Goal: Book appointment/travel/reservation

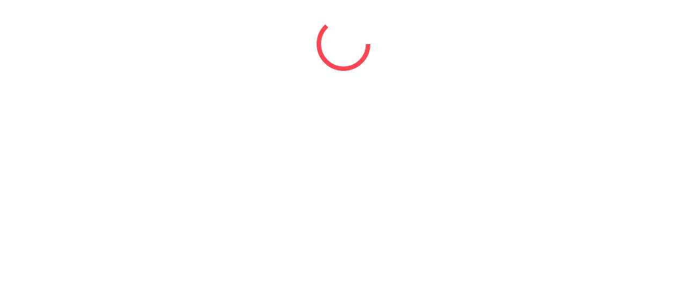
select select "*"
select select "****"
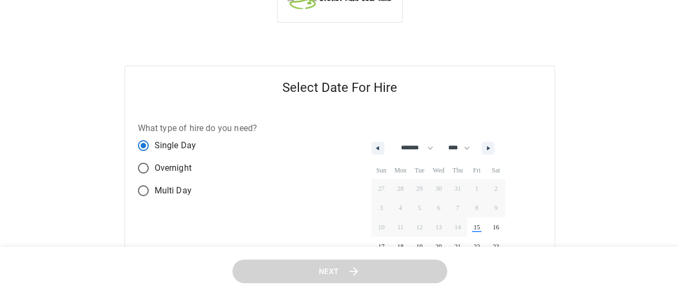
scroll to position [54, 0]
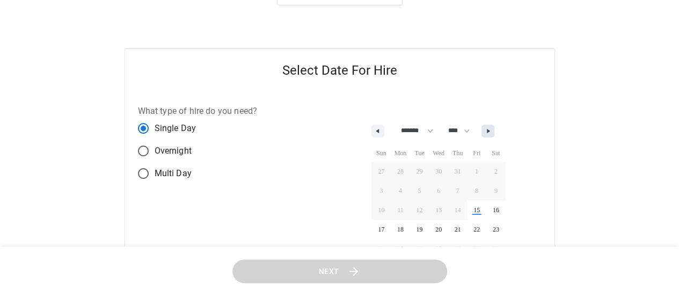
click at [492, 132] on icon "button" at bounding box center [489, 131] width 5 height 4
select select "*"
click at [443, 189] on span "10" at bounding box center [438, 191] width 19 height 14
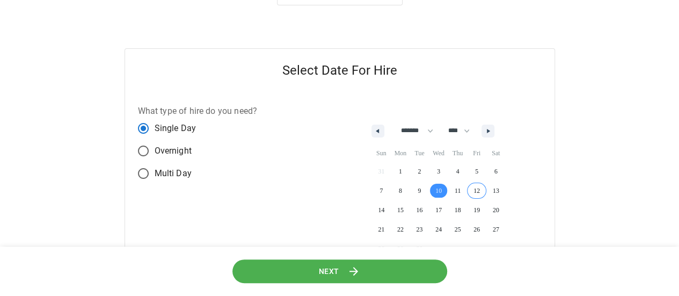
click at [485, 191] on span "12" at bounding box center [476, 191] width 19 height 14
click at [444, 190] on span "10" at bounding box center [438, 191] width 19 height 14
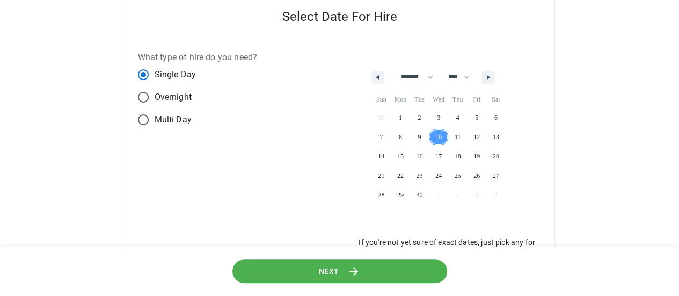
click at [372, 267] on button "Next" at bounding box center [339, 271] width 215 height 24
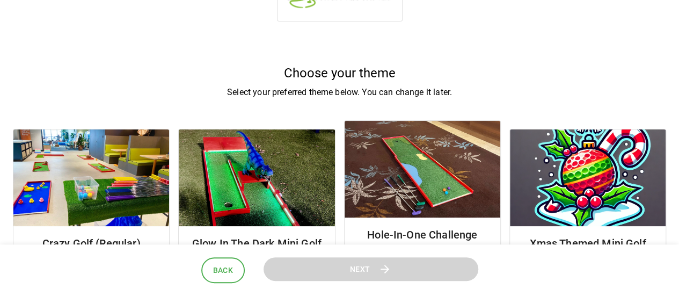
scroll to position [54, 0]
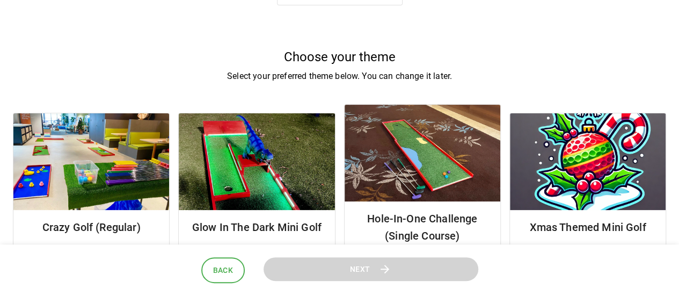
click at [104, 189] on img at bounding box center [91, 161] width 156 height 97
click at [93, 216] on div "Crazy Golf (Regular)" at bounding box center [91, 227] width 156 height 34
click at [93, 225] on h6 "Crazy Golf (Regular)" at bounding box center [91, 227] width 139 height 17
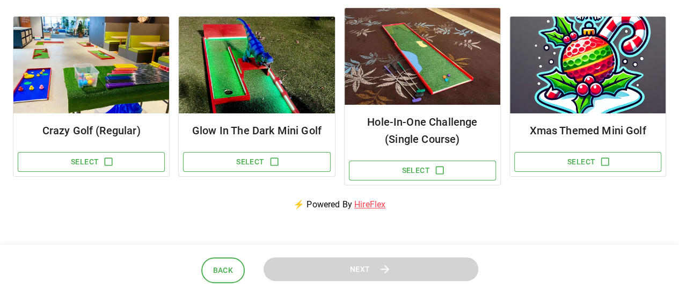
scroll to position [161, 0]
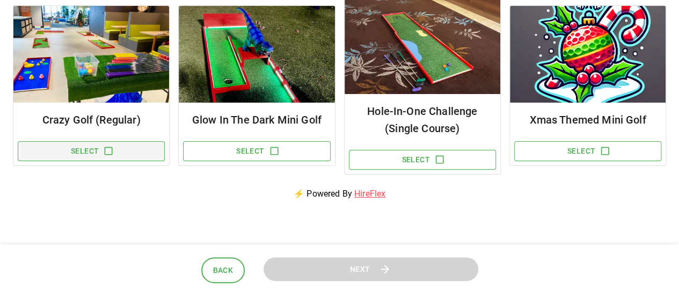
click at [108, 150] on icon "button" at bounding box center [108, 151] width 11 height 11
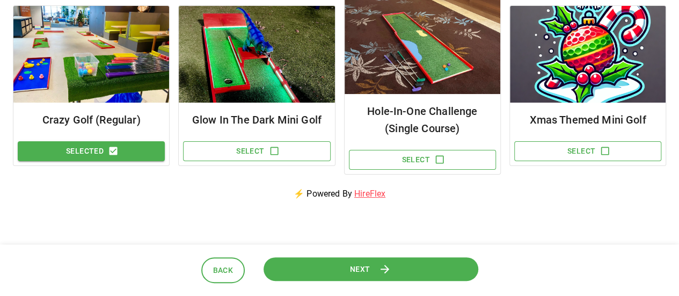
click at [351, 265] on span "Next" at bounding box center [360, 268] width 20 height 13
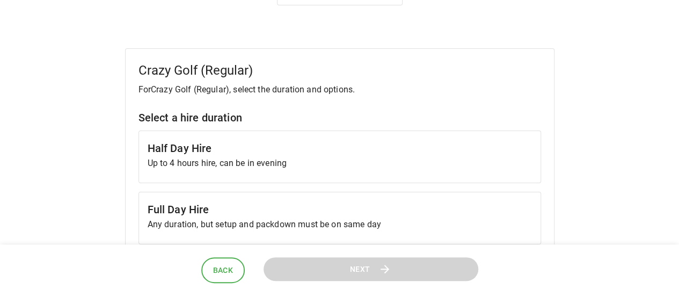
scroll to position [107, 0]
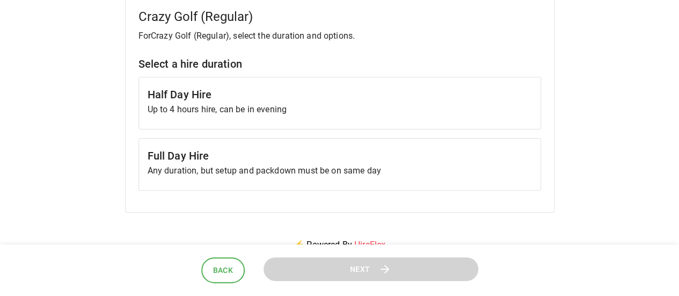
click at [233, 107] on p "Up to 4 hours hire, can be in evening" at bounding box center [340, 109] width 385 height 13
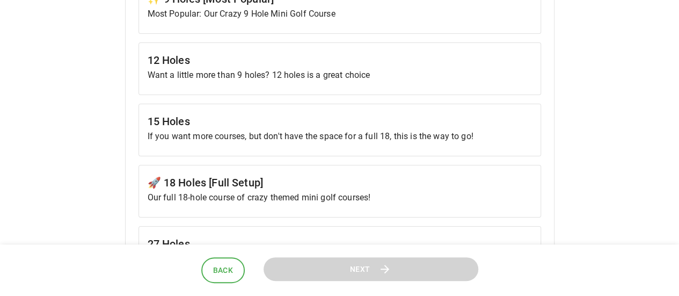
scroll to position [644, 0]
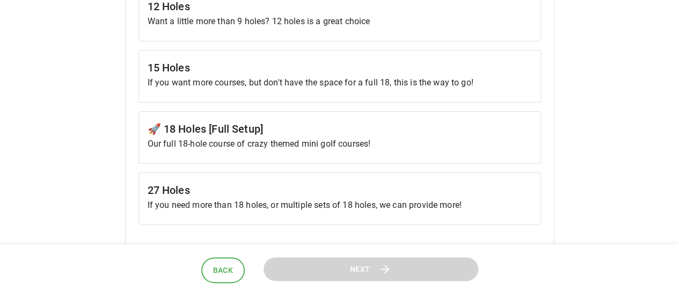
click at [222, 122] on h6 "🚀 18 Holes [Full Setup]" at bounding box center [340, 128] width 385 height 17
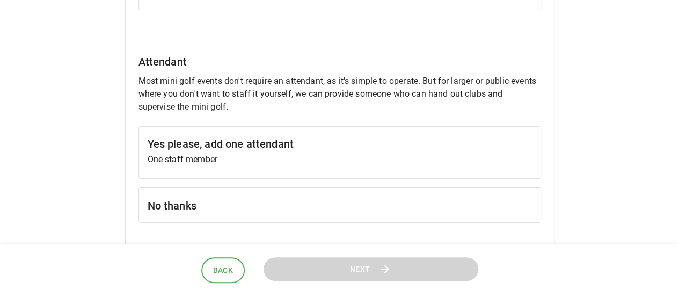
scroll to position [913, 0]
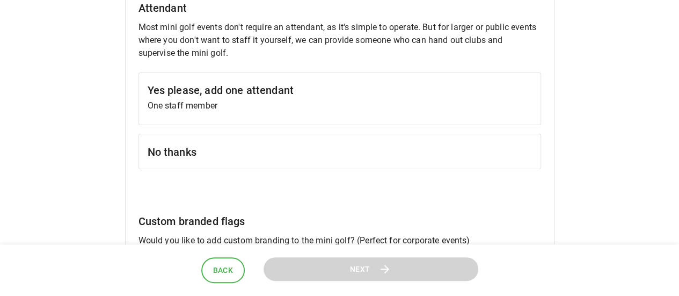
click at [336, 148] on h6 "No thanks" at bounding box center [340, 151] width 385 height 17
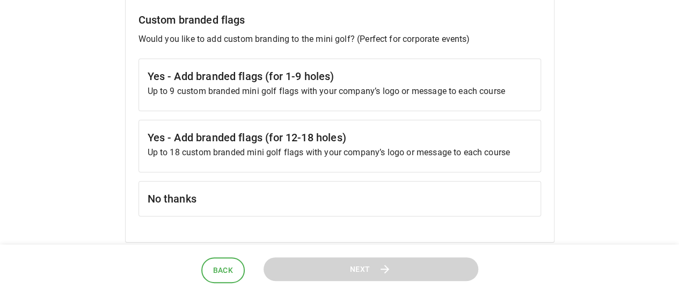
scroll to position [1128, 0]
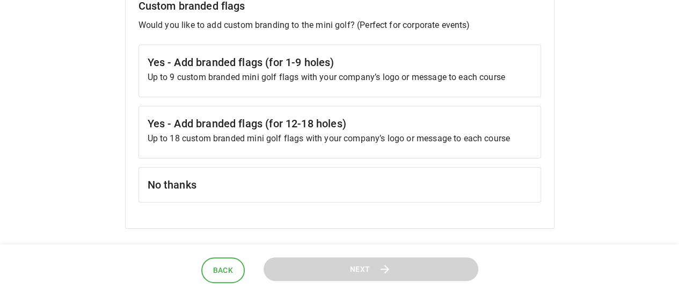
click at [358, 180] on h6 "No thanks" at bounding box center [340, 184] width 385 height 17
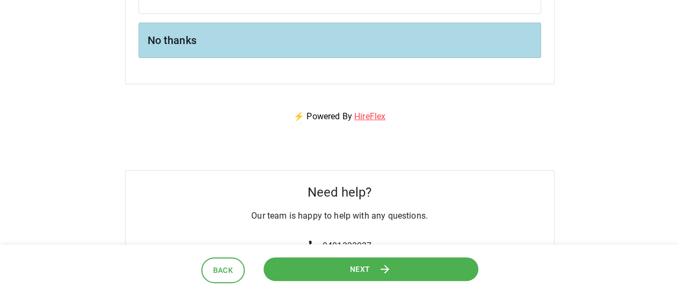
scroll to position [1289, 0]
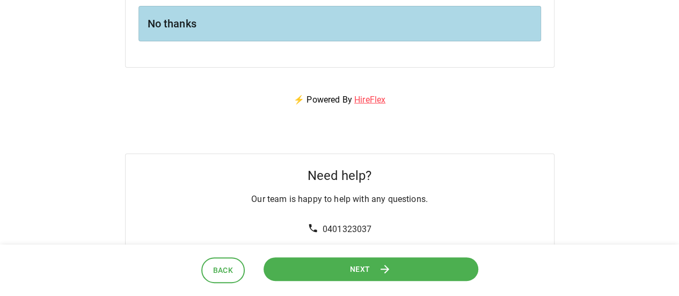
click at [371, 265] on button "Next" at bounding box center [370, 269] width 215 height 24
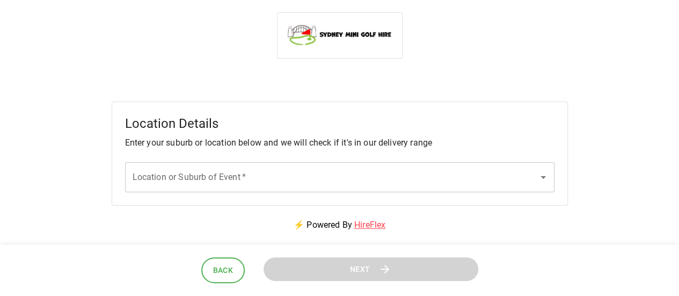
scroll to position [0, 0]
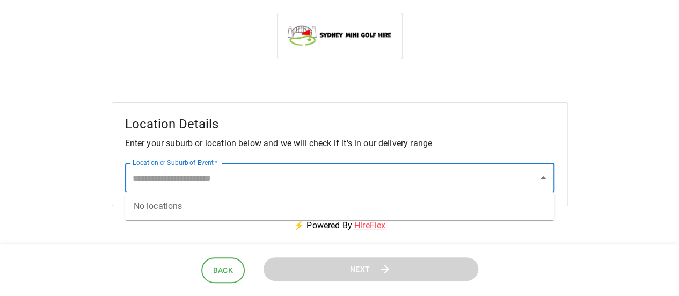
click at [145, 176] on input "Location or Suburb of Event   *" at bounding box center [332, 178] width 404 height 20
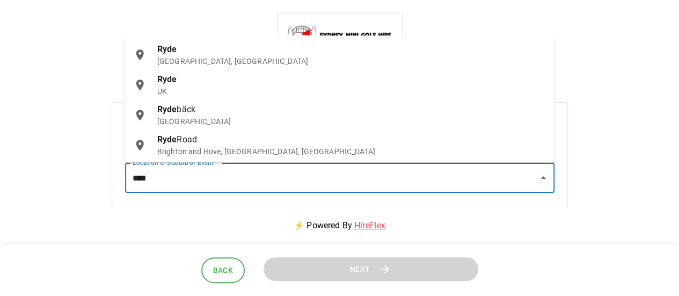
click at [191, 63] on p "[GEOGRAPHIC_DATA], [GEOGRAPHIC_DATA]" at bounding box center [351, 61] width 389 height 11
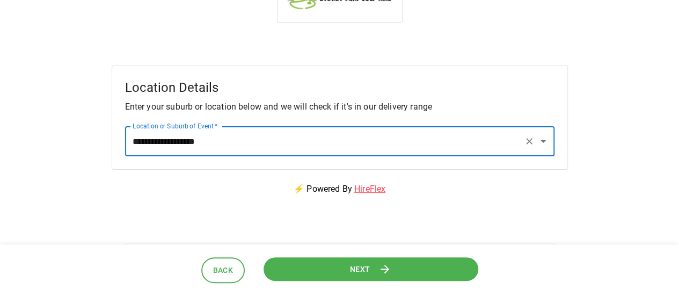
scroll to position [54, 0]
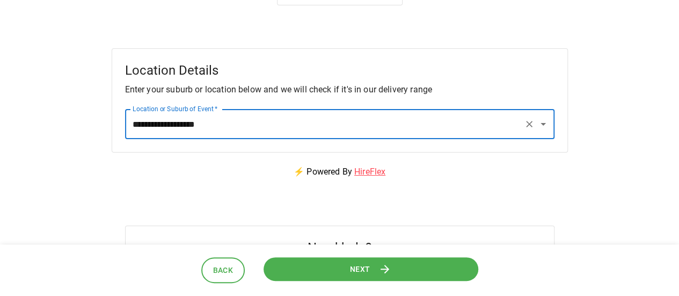
type input "**********"
click at [389, 268] on icon at bounding box center [385, 269] width 13 height 13
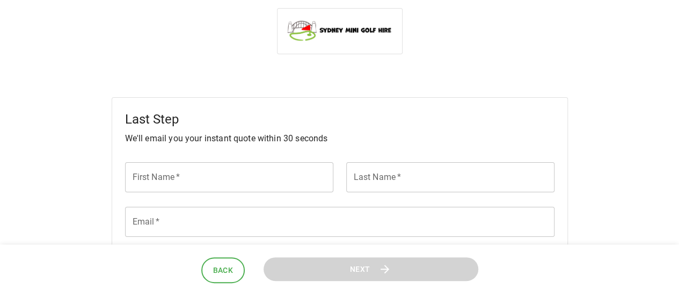
scroll to position [0, 0]
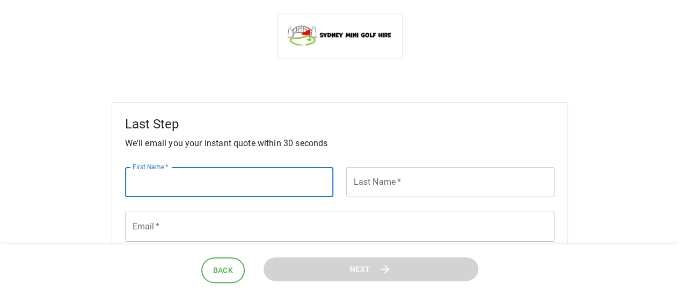
click at [185, 187] on input "First Name   *" at bounding box center [229, 182] width 208 height 30
type input "*****"
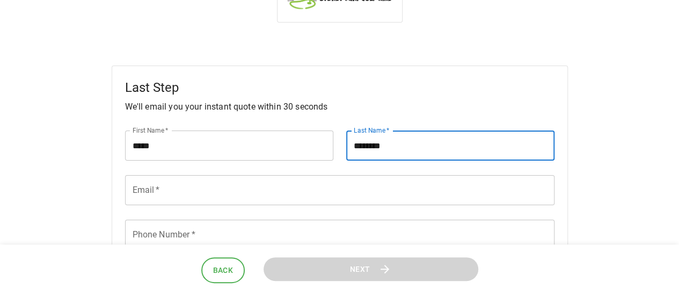
scroll to position [54, 0]
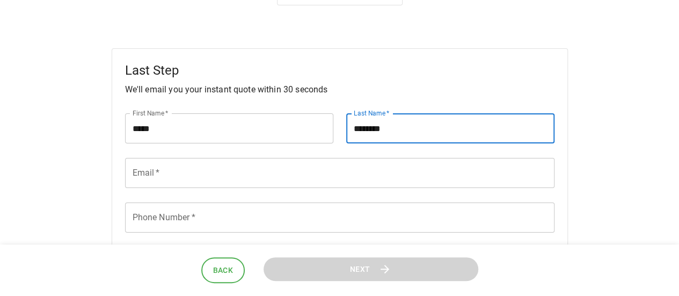
type input "********"
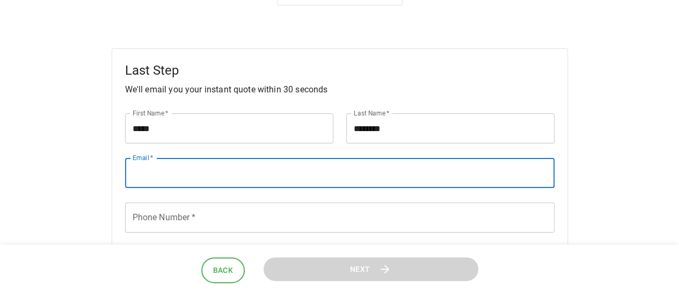
click at [179, 178] on input "Email   *" at bounding box center [340, 173] width 430 height 30
type input "**********"
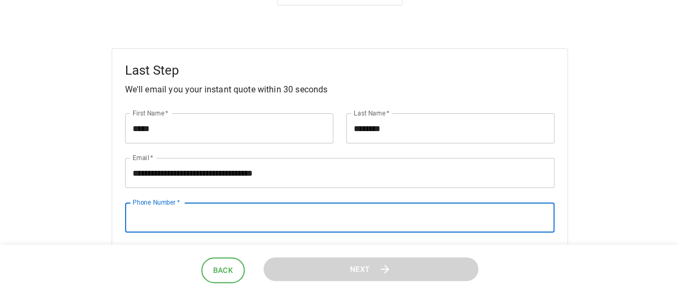
click at [175, 220] on input "Phone Number   *" at bounding box center [340, 217] width 430 height 30
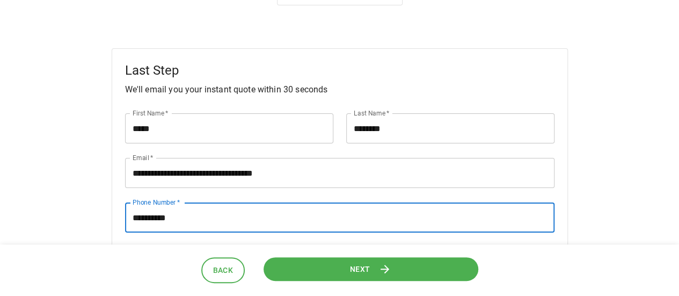
type input "**********"
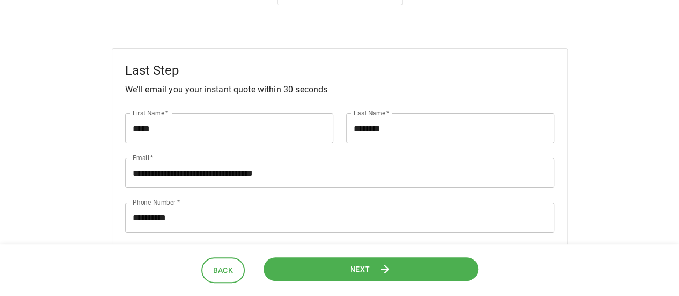
click at [366, 267] on span "Next" at bounding box center [360, 268] width 20 height 13
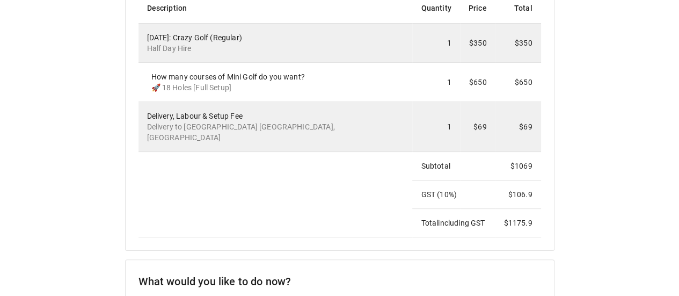
scroll to position [322, 0]
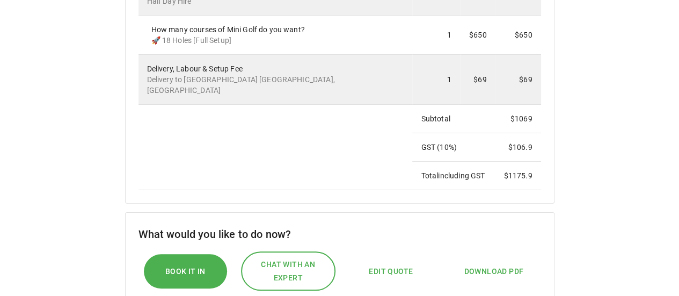
click at [393, 265] on span "Edit Quote" at bounding box center [391, 271] width 44 height 13
select select "*"
select select "****"
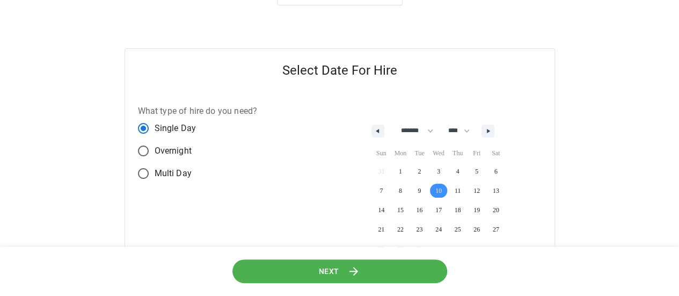
scroll to position [107, 0]
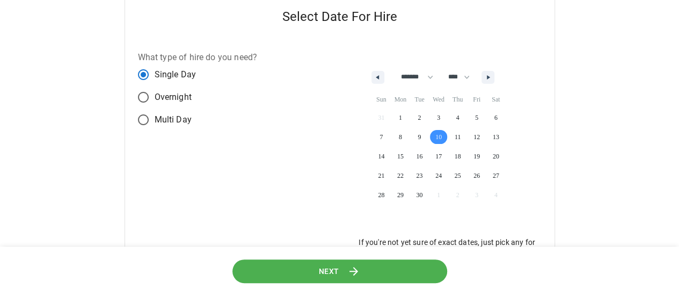
click at [354, 269] on icon at bounding box center [353, 271] width 13 height 13
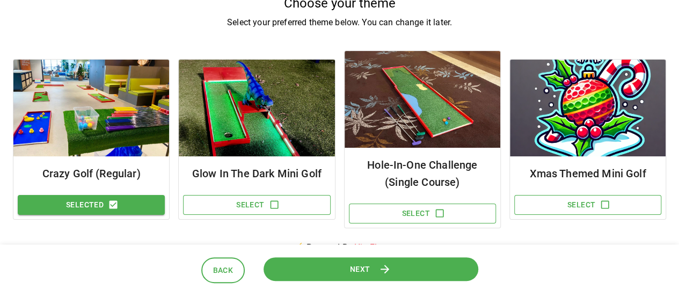
scroll to position [161, 0]
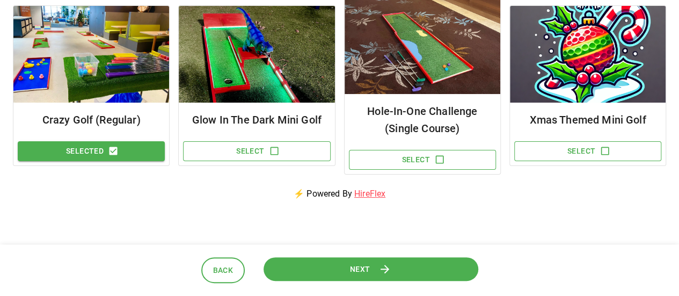
click at [364, 266] on span "Next" at bounding box center [360, 268] width 20 height 13
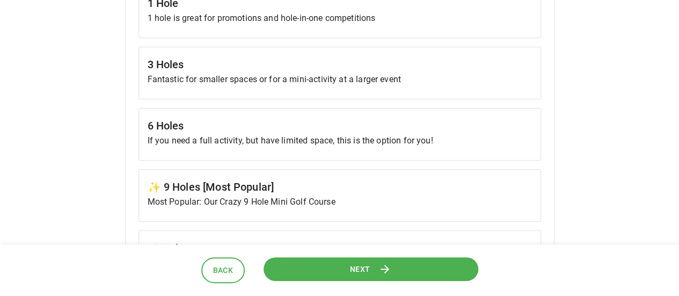
scroll to position [430, 0]
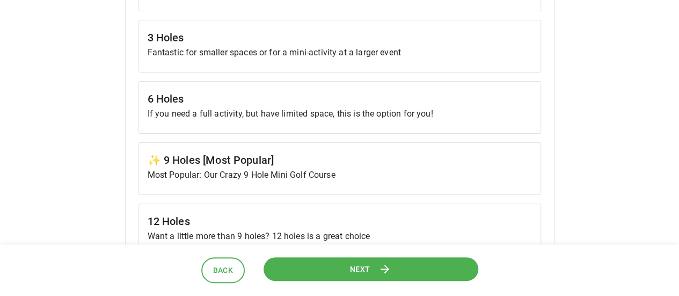
click at [286, 161] on h6 "✨ 9 Holes [Most Popular]" at bounding box center [340, 159] width 385 height 17
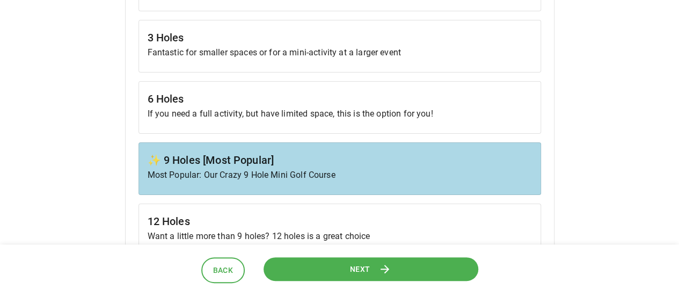
click at [361, 266] on span "Next" at bounding box center [360, 268] width 20 height 13
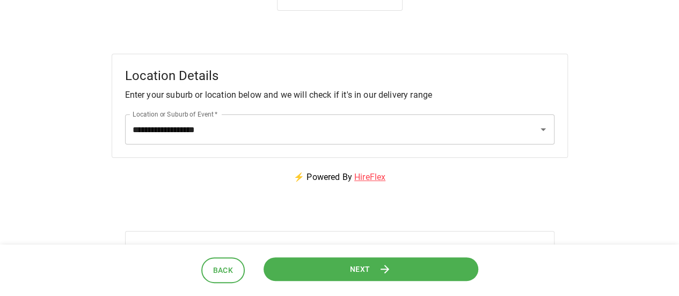
scroll to position [0, 0]
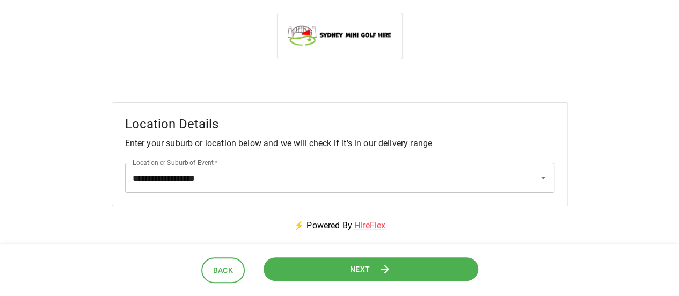
click at [363, 266] on span "Next" at bounding box center [360, 269] width 20 height 13
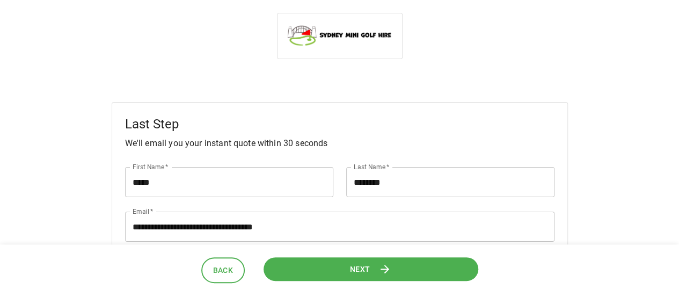
click at [361, 266] on span "Next" at bounding box center [360, 269] width 20 height 13
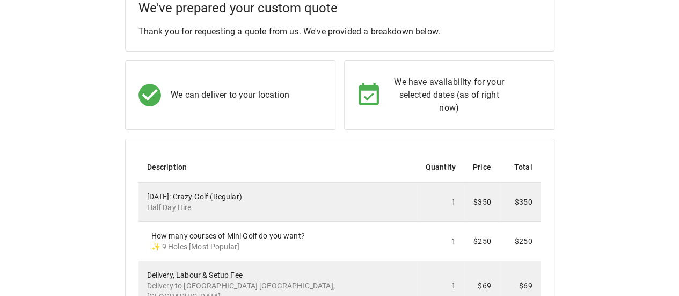
scroll to position [54, 0]
